Goal: Information Seeking & Learning: Find contact information

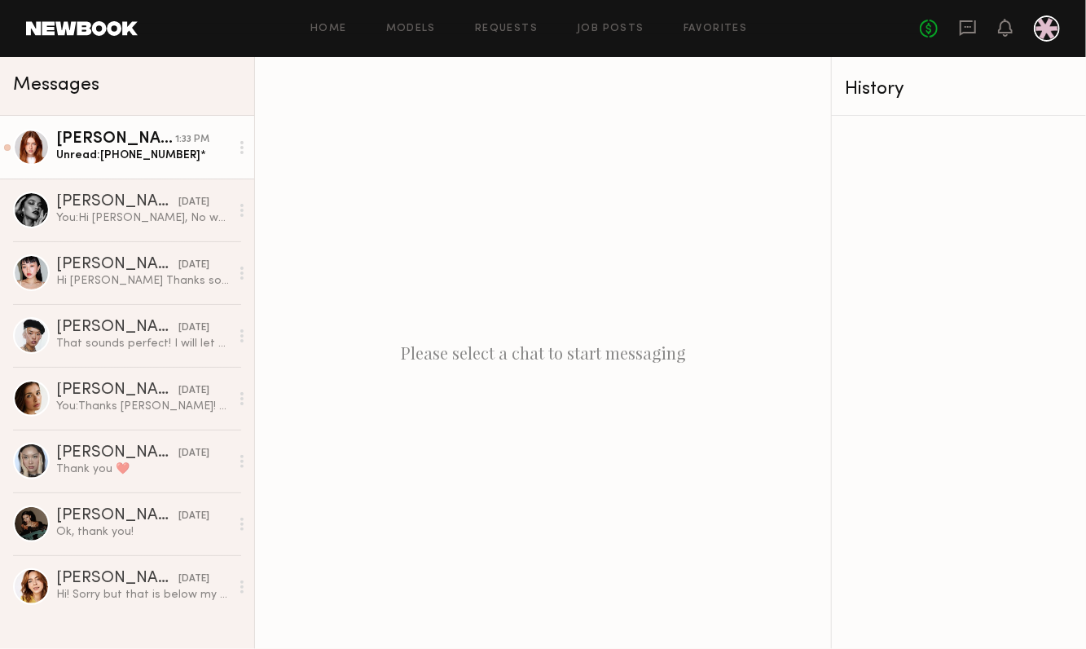
click at [124, 163] on link "[PERSON_NAME] 1:33 PM Unread: [PHONE_NUMBER]*" at bounding box center [127, 147] width 254 height 63
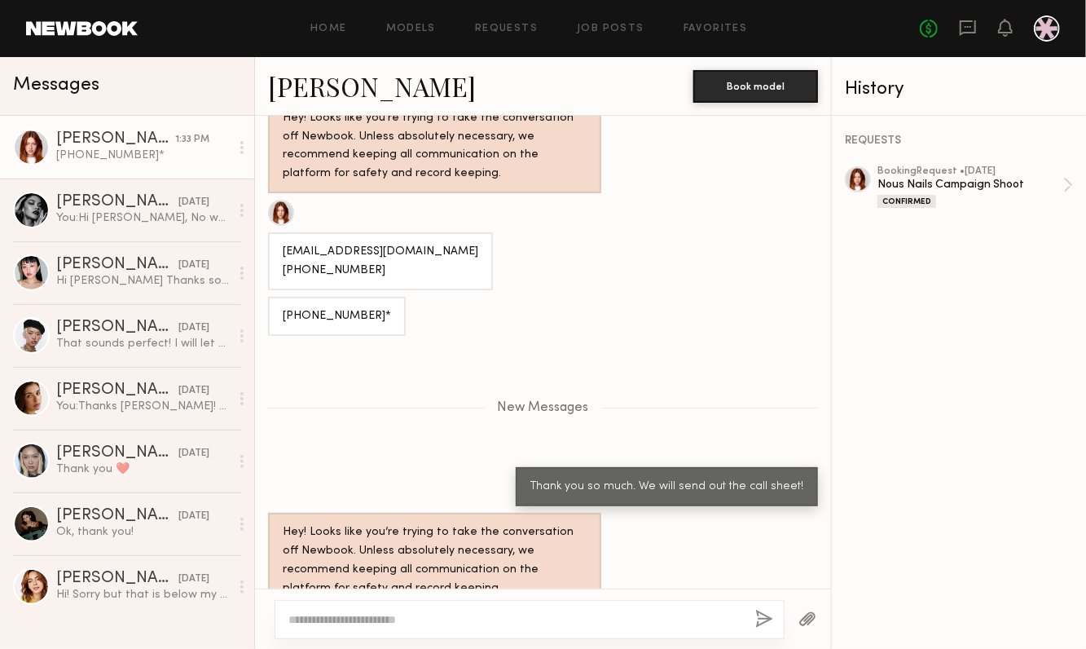
scroll to position [1318, 0]
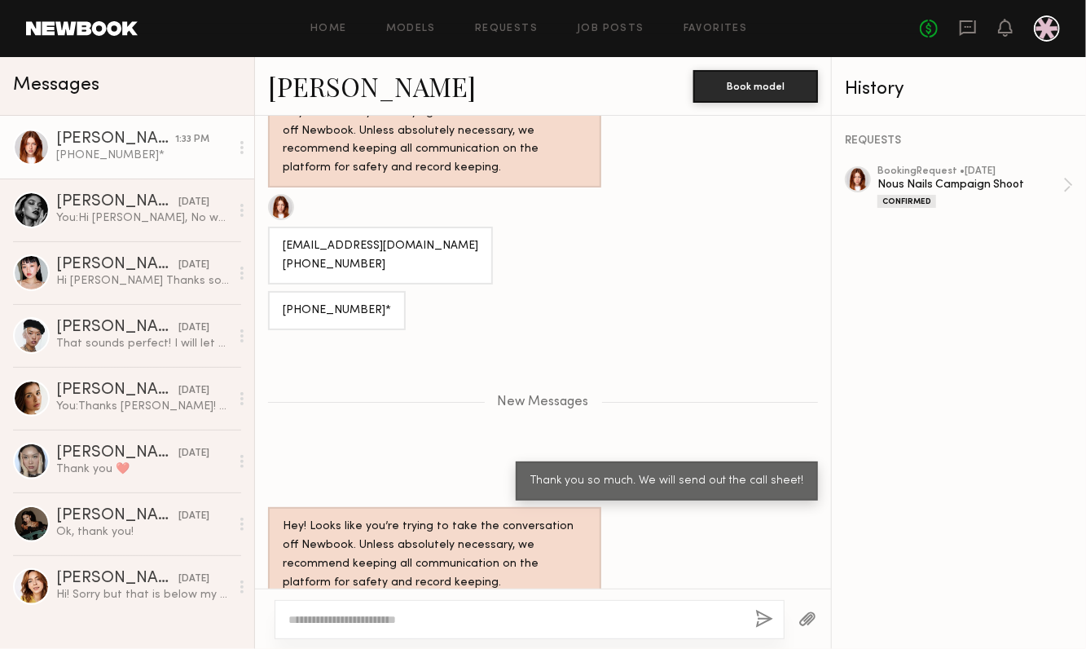
click at [348, 237] on div "[EMAIL_ADDRESS][DOMAIN_NAME] [PHONE_NUMBER]" at bounding box center [381, 255] width 196 height 37
copy div "[EMAIL_ADDRESS][DOMAIN_NAME]"
drag, startPoint x: 373, startPoint y: 245, endPoint x: 277, endPoint y: 245, distance: 96.2
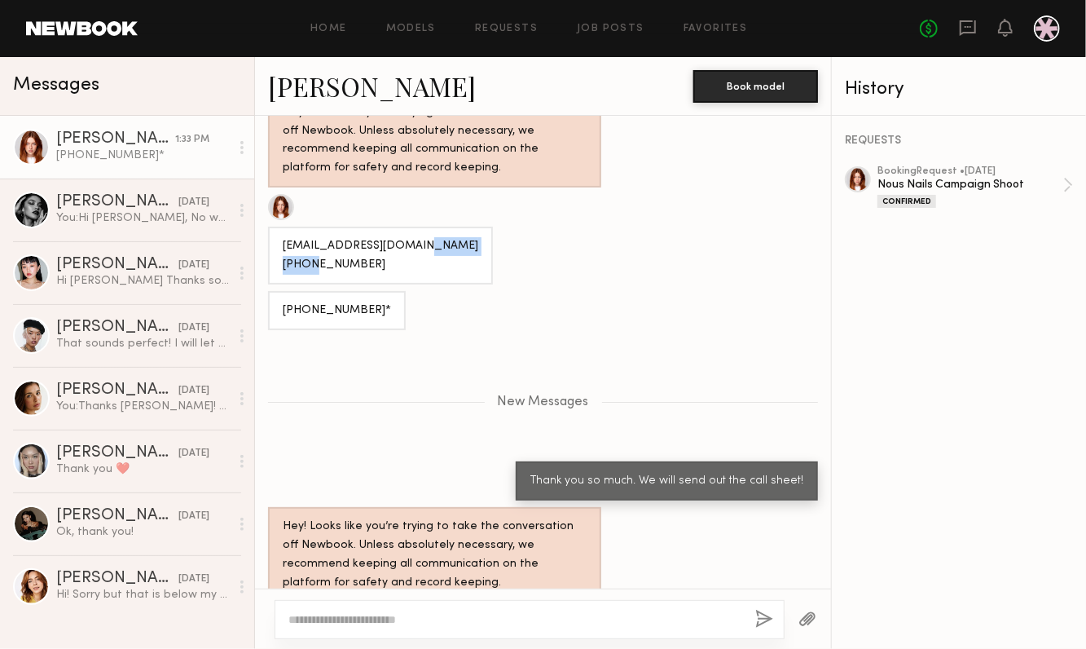
click at [277, 245] on div "[EMAIL_ADDRESS][DOMAIN_NAME] [PHONE_NUMBER]" at bounding box center [380, 256] width 225 height 58
copy div "[PHONE_NUMBER]"
click at [329, 237] on div "[EMAIL_ADDRESS][DOMAIN_NAME] [PHONE_NUMBER]" at bounding box center [381, 255] width 196 height 37
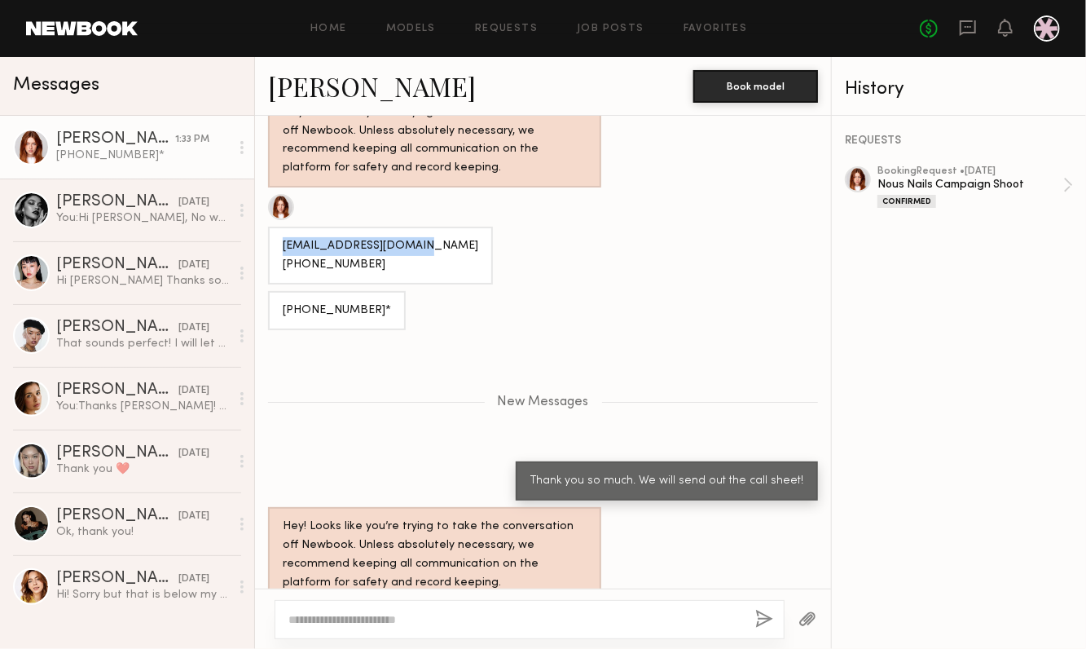
copy div "[EMAIL_ADDRESS][DOMAIN_NAME]"
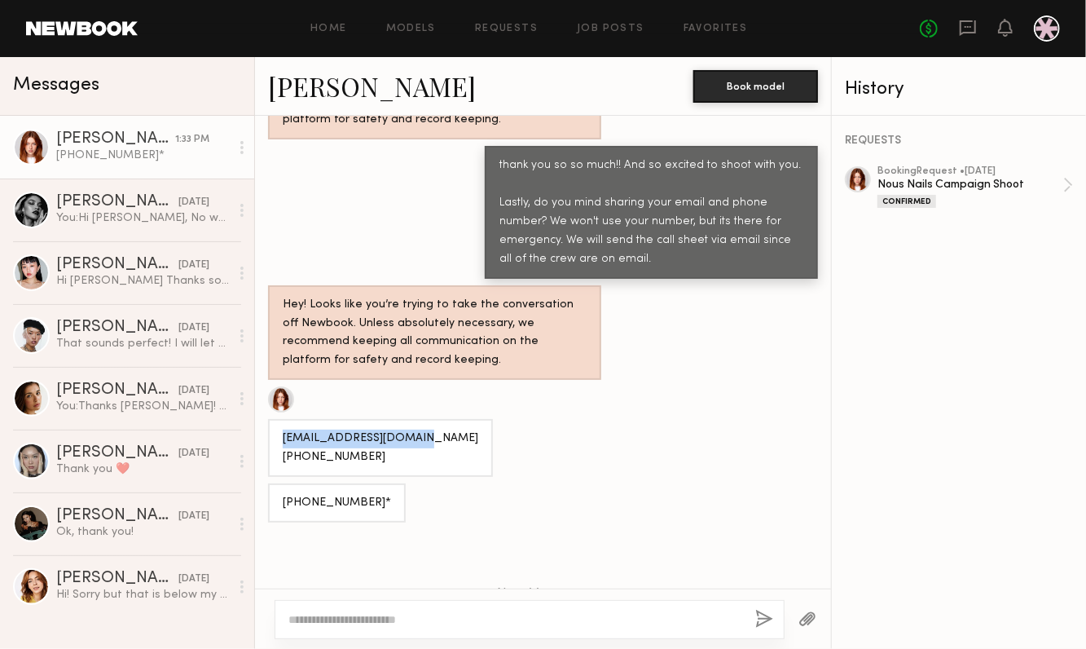
scroll to position [1033, 0]
